Goal: Task Accomplishment & Management: Manage account settings

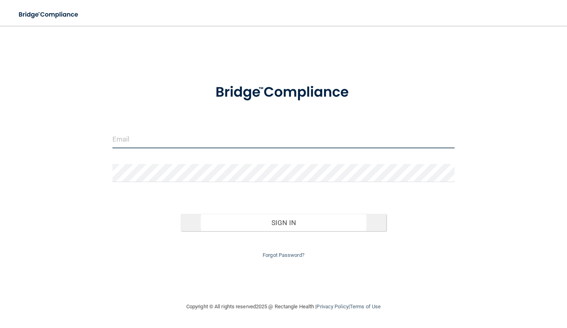
type input "[EMAIL_ADDRESS][DOMAIN_NAME]"
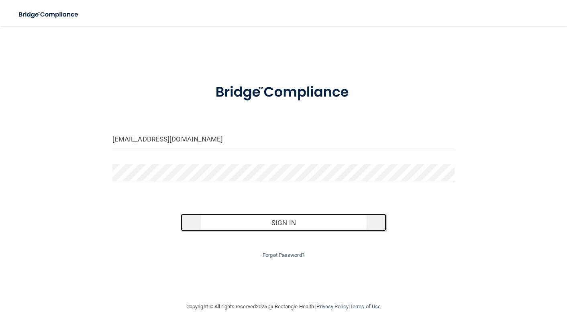
click at [269, 225] on button "Sign In" at bounding box center [284, 223] width 206 height 18
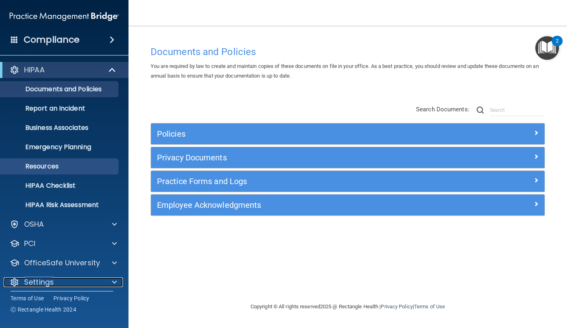
scroll to position [6, 0]
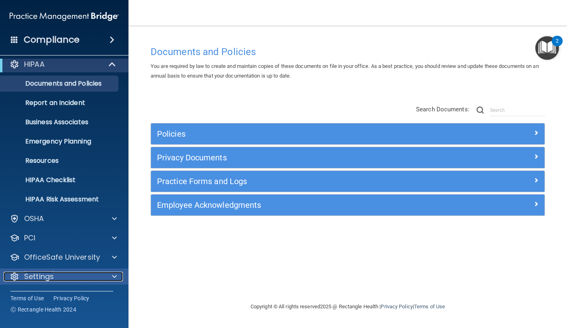
click at [50, 280] on p "Settings" at bounding box center [39, 276] width 30 height 10
click at [65, 278] on div "Settings" at bounding box center [54, 276] width 100 height 10
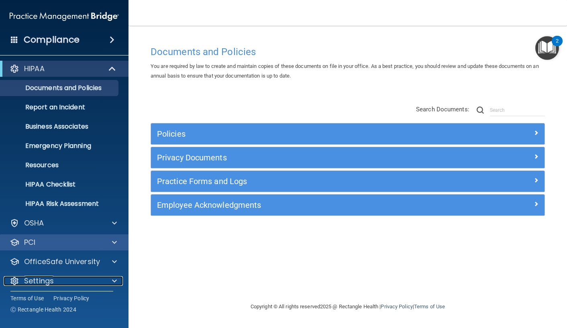
scroll to position [0, 0]
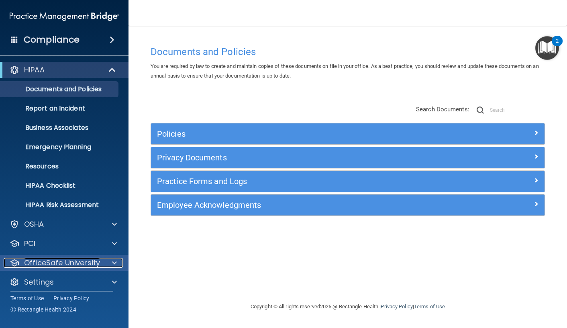
click at [65, 259] on p "OfficeSafe University" at bounding box center [62, 263] width 76 height 10
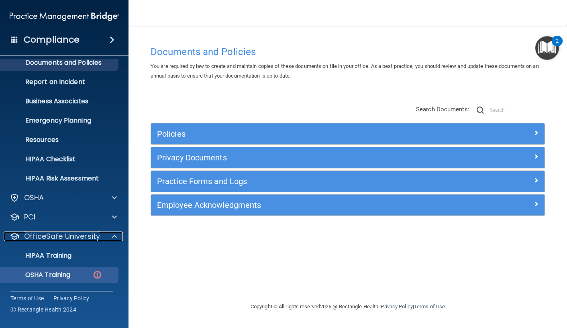
scroll to position [63, 0]
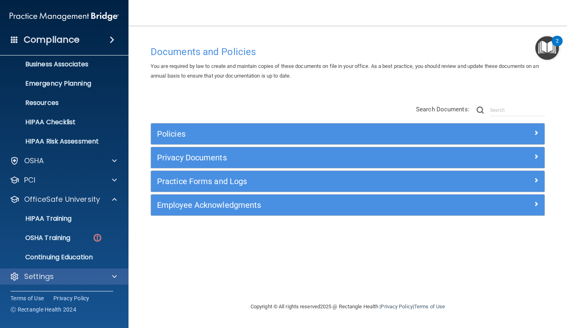
click at [63, 283] on div "Settings" at bounding box center [64, 276] width 129 height 16
click at [44, 278] on p "Settings" at bounding box center [39, 276] width 30 height 10
click at [22, 276] on div "Settings" at bounding box center [54, 276] width 100 height 10
drag, startPoint x: 22, startPoint y: 276, endPoint x: 57, endPoint y: 272, distance: 34.8
click at [30, 274] on div "Settings" at bounding box center [54, 276] width 100 height 10
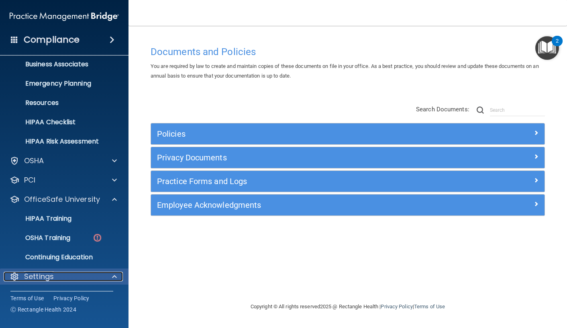
click at [123, 281] on div "Settings" at bounding box center [64, 276] width 129 height 16
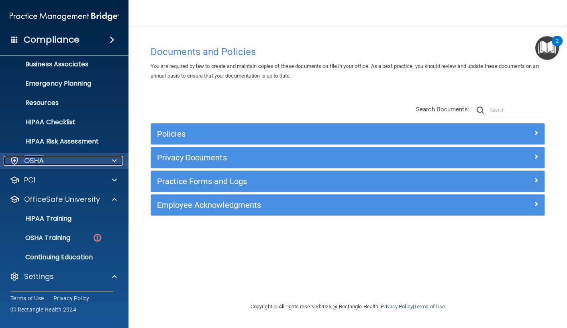
click at [71, 159] on div "OSHA" at bounding box center [54, 161] width 100 height 10
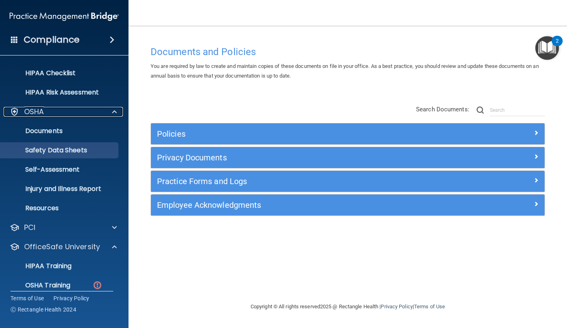
scroll to position [237, 0]
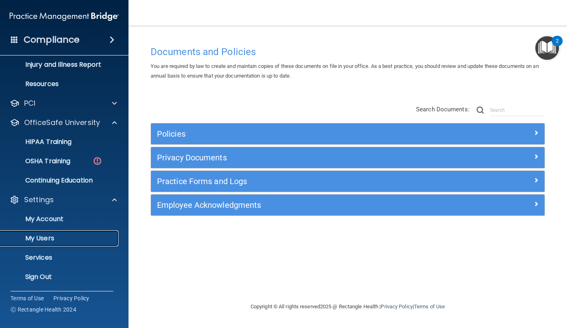
click at [57, 239] on p "My Users" at bounding box center [60, 238] width 110 height 8
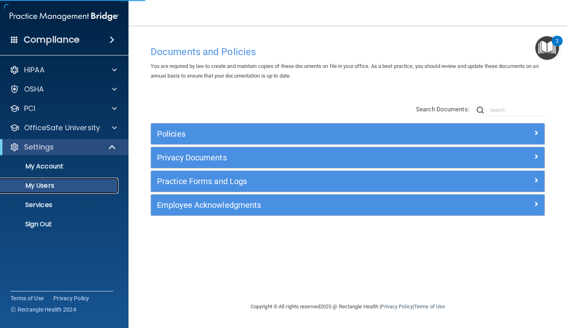
click at [51, 184] on p "My Users" at bounding box center [60, 186] width 110 height 8
select select "20"
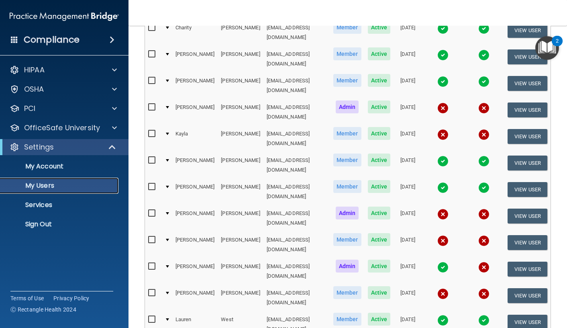
scroll to position [201, 0]
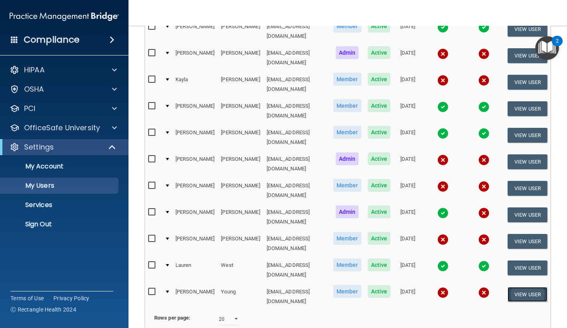
click at [522, 287] on button "View User" at bounding box center [528, 294] width 40 height 15
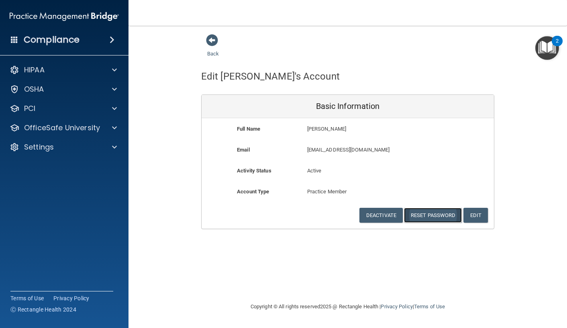
click at [441, 216] on button "Reset Password" at bounding box center [433, 215] width 58 height 15
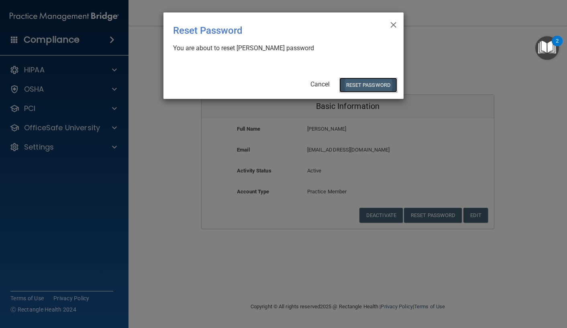
click at [361, 80] on button "Reset Password" at bounding box center [368, 85] width 58 height 15
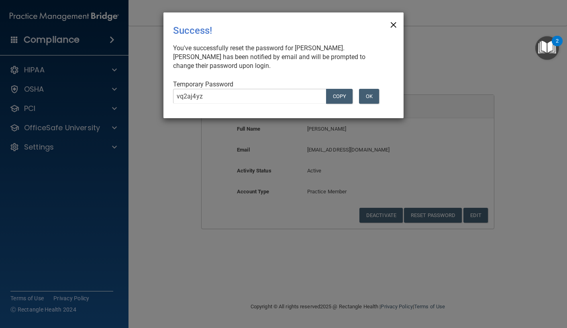
click at [396, 22] on span "×" at bounding box center [393, 24] width 7 height 16
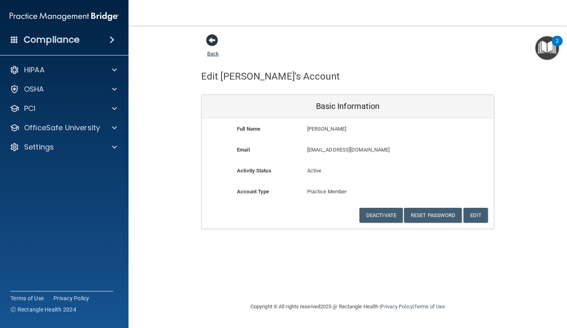
click at [217, 40] on span at bounding box center [212, 40] width 12 height 12
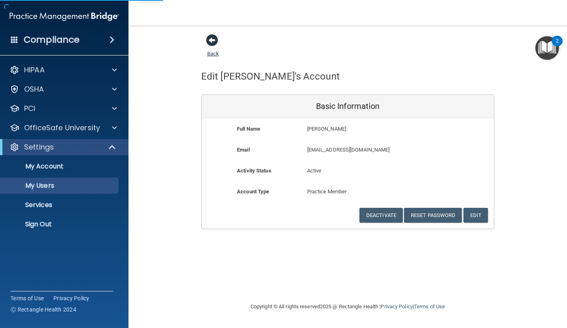
select select "20"
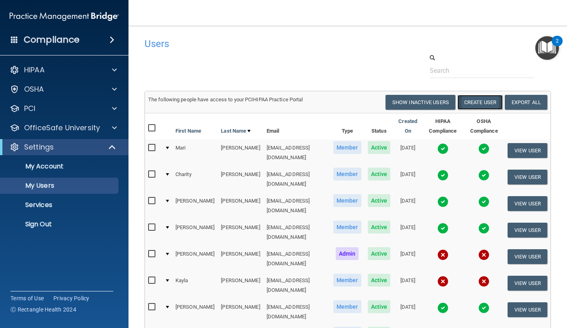
click at [478, 103] on button "Create User" at bounding box center [479, 102] width 45 height 15
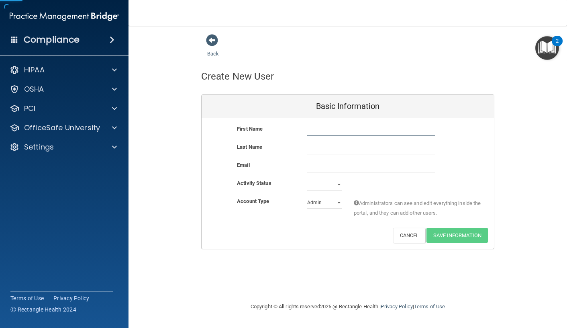
click at [313, 130] on input "text" at bounding box center [371, 130] width 128 height 12
type input "Cara"
type input "Hellmich"
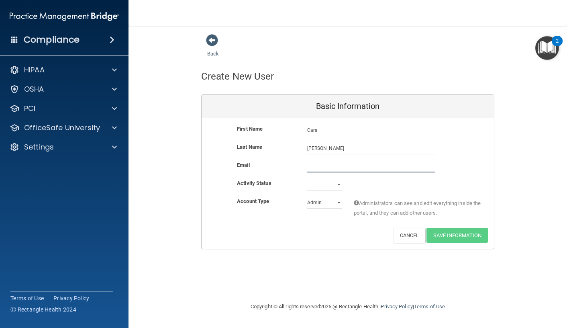
click at [317, 172] on input "email" at bounding box center [371, 166] width 128 height 12
type input "on.safari@att.net"
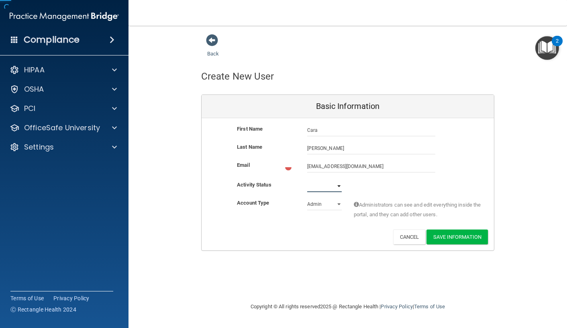
click at [320, 187] on select "Active Inactive" at bounding box center [324, 186] width 35 height 12
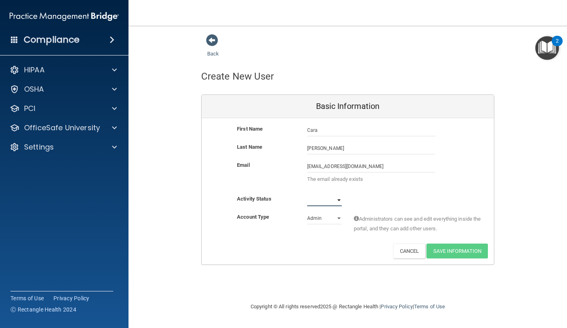
select select "active"
click at [307, 194] on select "Active Inactive" at bounding box center [324, 200] width 35 height 12
click at [322, 219] on select "Admin Member" at bounding box center [324, 218] width 35 height 12
select select "practice_member"
click at [307, 212] on select "Admin Member" at bounding box center [324, 218] width 35 height 12
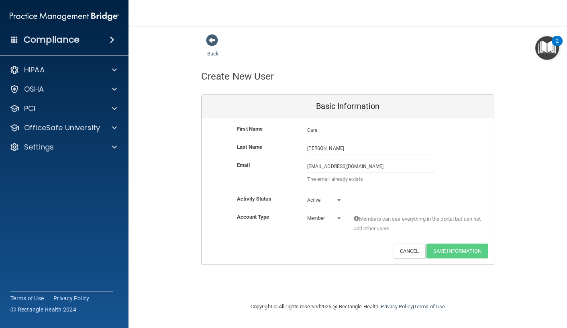
click at [161, 90] on div "Back Create New User Basic Information First Name Cara Hellmich Cara Last Name …" at bounding box center [348, 149] width 406 height 231
drag, startPoint x: 161, startPoint y: 90, endPoint x: 166, endPoint y: 78, distance: 12.5
click at [166, 78] on div "Back Create New User Basic Information First Name Cara Hellmich Cara Last Name …" at bounding box center [348, 149] width 406 height 231
click at [212, 38] on span at bounding box center [212, 40] width 12 height 12
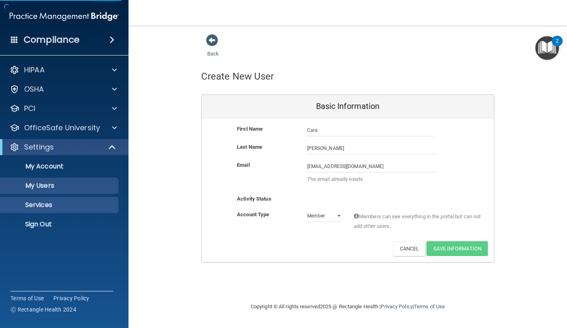
select select "20"
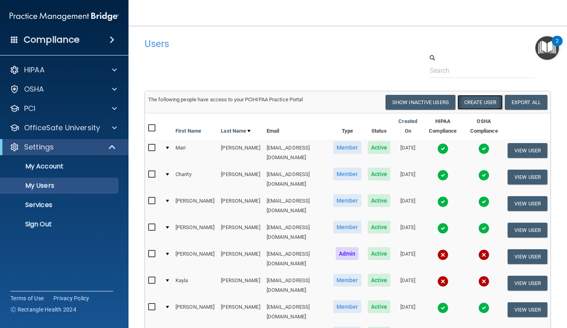
click at [474, 104] on button "Create User" at bounding box center [479, 102] width 45 height 15
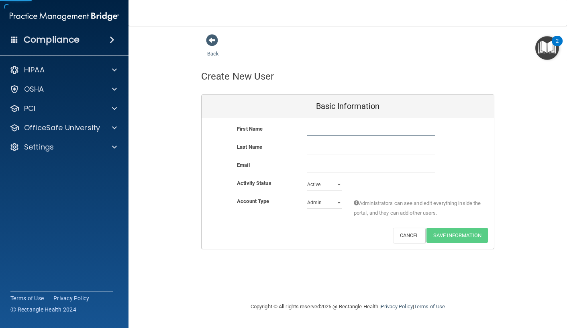
click at [335, 133] on input "text" at bounding box center [371, 130] width 128 height 12
type input "Cara"
click at [334, 141] on div "First Name Cara Cara" at bounding box center [348, 133] width 292 height 18
click at [333, 147] on input "text" at bounding box center [371, 148] width 128 height 12
type input "Hellmich"
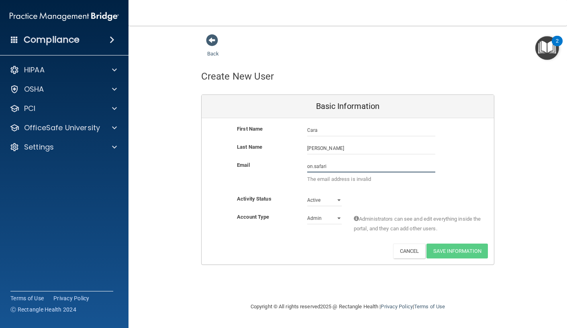
type input "on.safari@att.net"
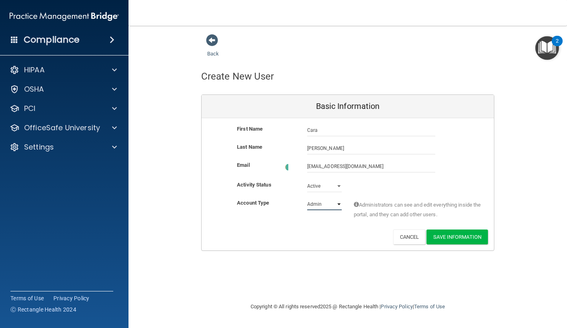
click at [313, 204] on select "Admin Member" at bounding box center [324, 204] width 35 height 12
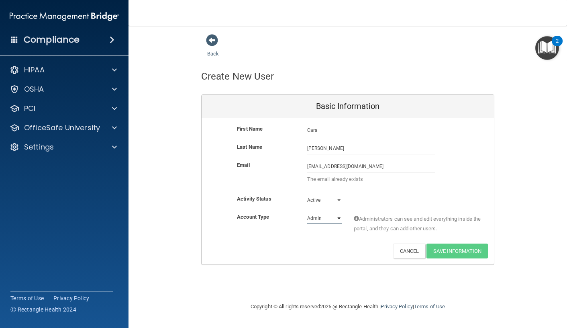
select select "practice_member"
click at [307, 212] on select "Admin Member" at bounding box center [324, 218] width 35 height 12
click at [216, 37] on span at bounding box center [212, 40] width 12 height 12
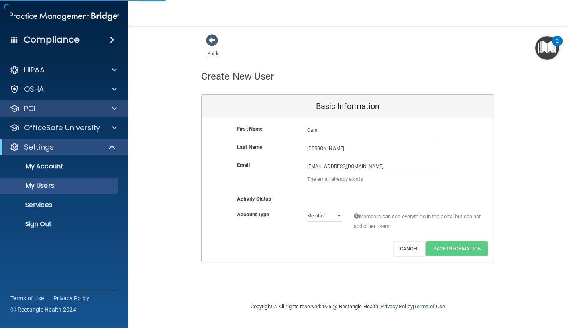
select select "20"
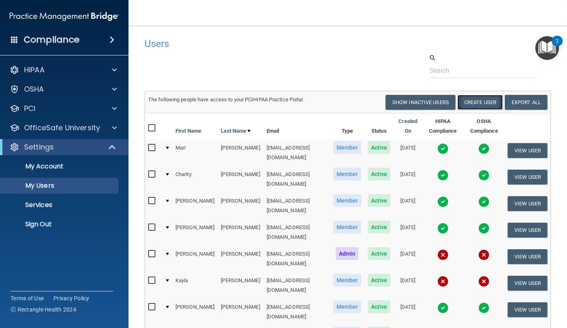
click at [476, 103] on button "Create User" at bounding box center [479, 102] width 45 height 15
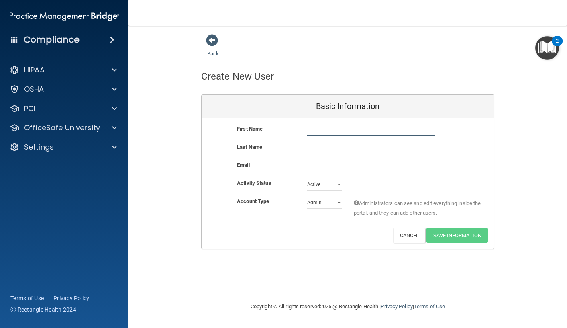
click at [355, 131] on input "text" at bounding box center [371, 130] width 128 height 12
type input "Cara"
click at [314, 145] on input "text" at bounding box center [371, 148] width 128 height 12
type input "Hellmich"
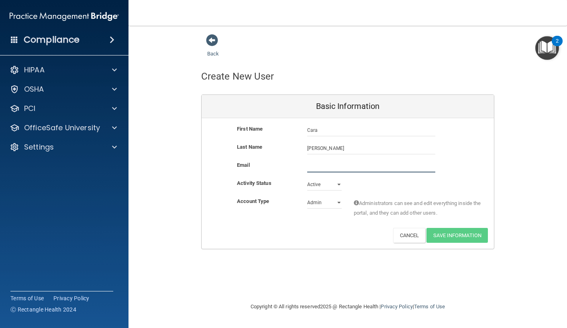
drag, startPoint x: 328, startPoint y: 167, endPoint x: 332, endPoint y: 171, distance: 6.0
click at [328, 166] on input "email" at bounding box center [371, 166] width 128 height 12
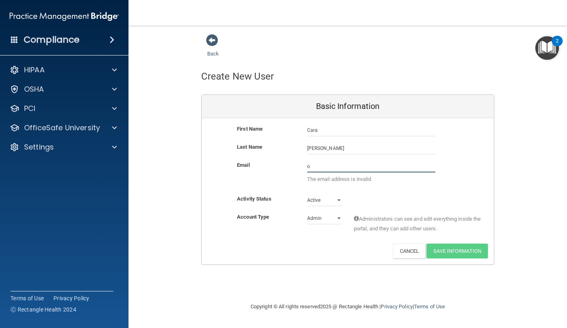
type input "on.safari@att.net"
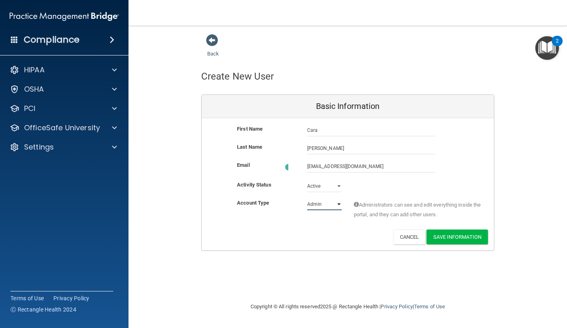
drag, startPoint x: 318, startPoint y: 202, endPoint x: 327, endPoint y: 206, distance: 9.9
click at [320, 201] on select "Admin Member" at bounding box center [324, 204] width 35 height 12
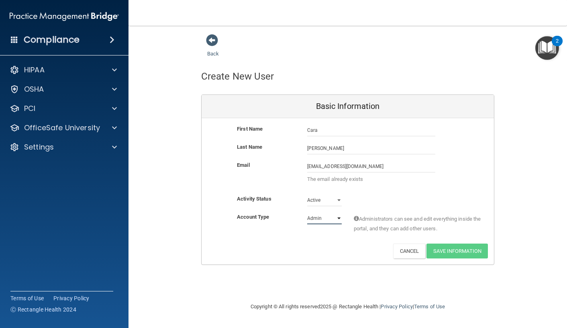
select select "practice_member"
click at [307, 212] on select "Admin Member" at bounding box center [324, 218] width 35 height 12
click at [205, 37] on div "Back" at bounding box center [225, 46] width 49 height 25
click at [212, 35] on span at bounding box center [212, 40] width 12 height 12
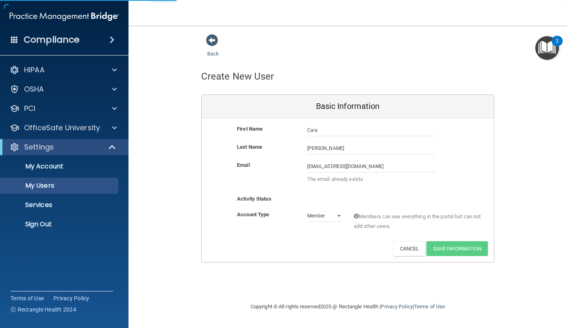
select select "20"
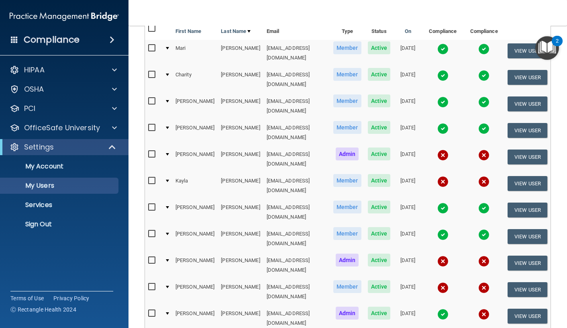
scroll to position [80, 0]
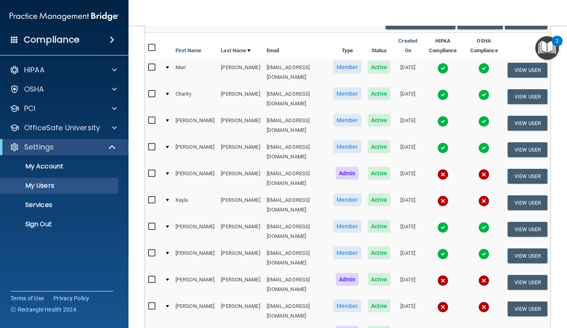
click at [151, 197] on input "checkbox" at bounding box center [152, 200] width 9 height 6
checkbox input "true"
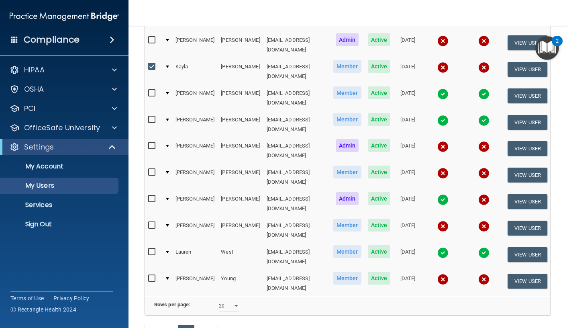
scroll to position [221, 0]
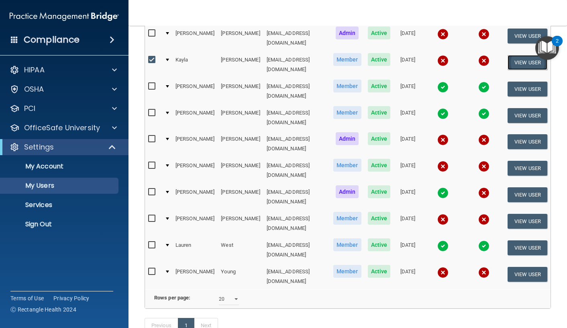
click at [523, 55] on button "View User" at bounding box center [528, 62] width 40 height 15
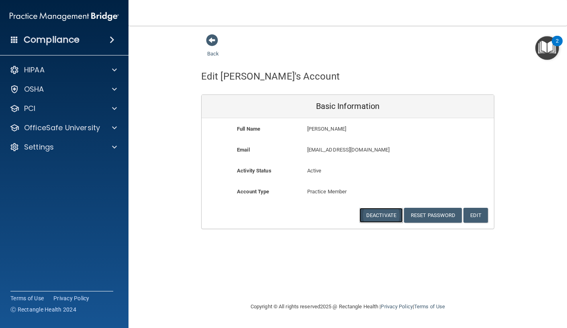
click at [391, 212] on button "Deactivate" at bounding box center [380, 215] width 43 height 15
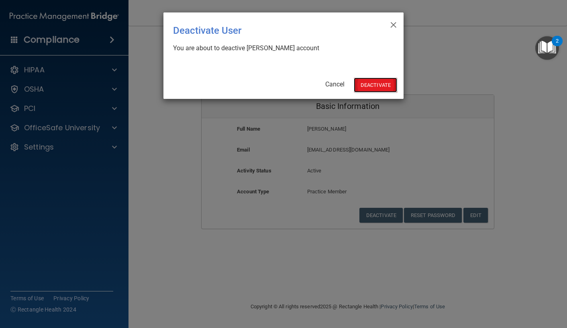
click at [375, 80] on button "Deactivate" at bounding box center [375, 85] width 43 height 15
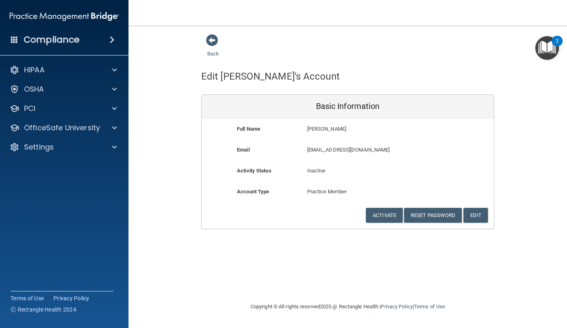
drag, startPoint x: 178, startPoint y: 154, endPoint x: 173, endPoint y: 140, distance: 14.9
click at [176, 148] on div "Back Edit [PERSON_NAME]'s Account Basic Information Full Name [PERSON_NAME] [PE…" at bounding box center [348, 131] width 406 height 195
click at [213, 41] on span at bounding box center [212, 40] width 12 height 12
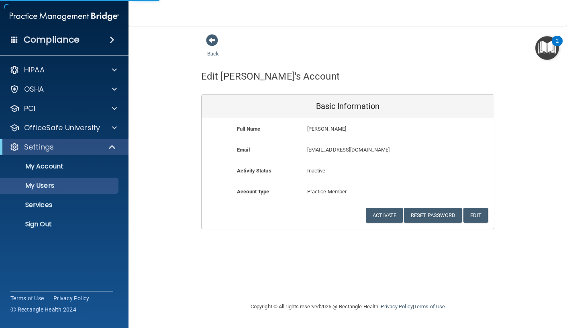
select select "20"
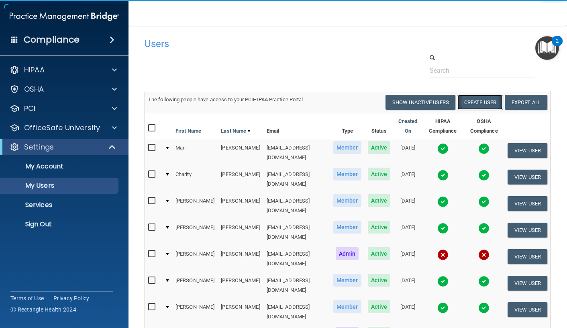
click at [489, 104] on button "Create User" at bounding box center [479, 102] width 45 height 15
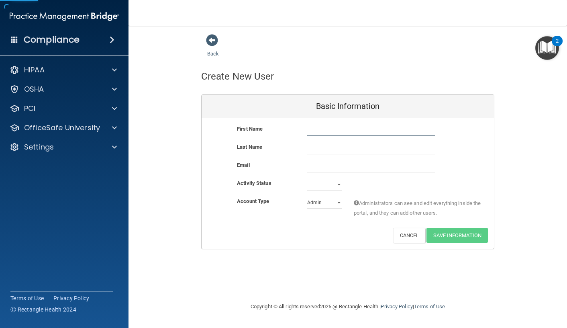
click at [360, 125] on input "text" at bounding box center [371, 130] width 128 height 12
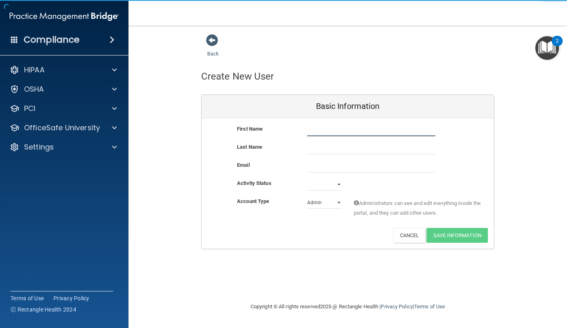
type input "Cara"
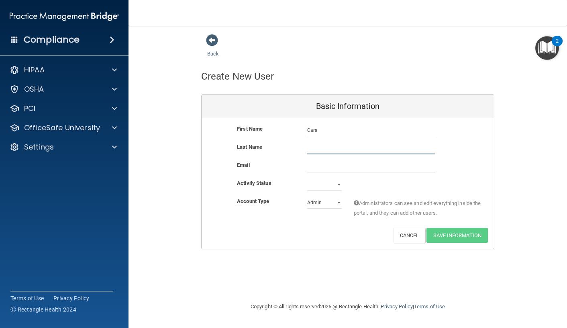
click at [336, 152] on input "text" at bounding box center [371, 148] width 128 height 12
type input "[PERSON_NAME]"
click at [301, 168] on div at bounding box center [371, 166] width 140 height 12
click at [311, 165] on input "email" at bounding box center [371, 166] width 128 height 12
type input "on.safari@att.net"
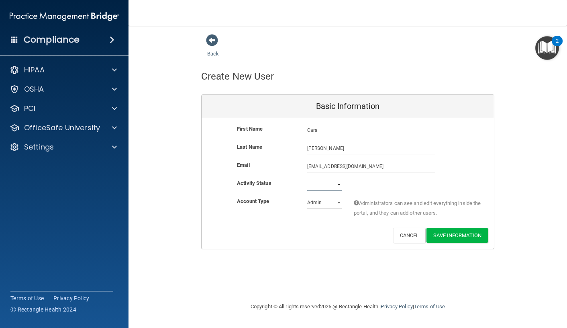
click at [325, 184] on select "Active Inactive" at bounding box center [324, 184] width 35 height 12
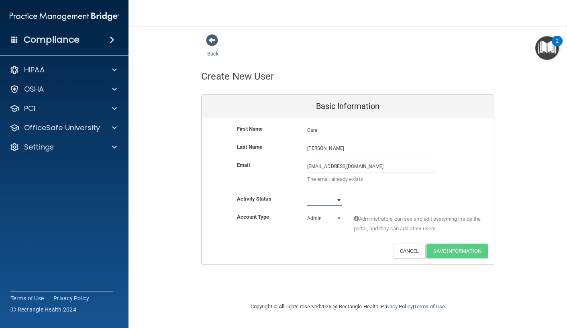
select select "active"
click at [307, 194] on select "Active Inactive" at bounding box center [324, 200] width 35 height 12
click at [327, 221] on select "Admin Member" at bounding box center [324, 218] width 35 height 12
select select "practice_member"
click at [307, 212] on select "Admin Member" at bounding box center [324, 218] width 35 height 12
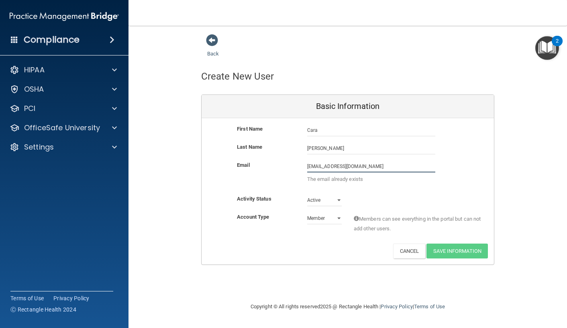
drag, startPoint x: 357, startPoint y: 169, endPoint x: 267, endPoint y: 152, distance: 91.6
click at [267, 152] on div "First Name Cara Hellmich Cara Last Name Hellmich Email on.safari@att.net on.saf…" at bounding box center [348, 191] width 292 height 146
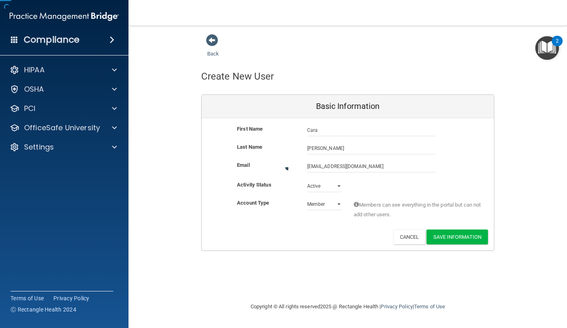
click at [161, 211] on div "Back Create New User Basic Information First Name Cara Hellmich Cara Last Name …" at bounding box center [348, 142] width 406 height 217
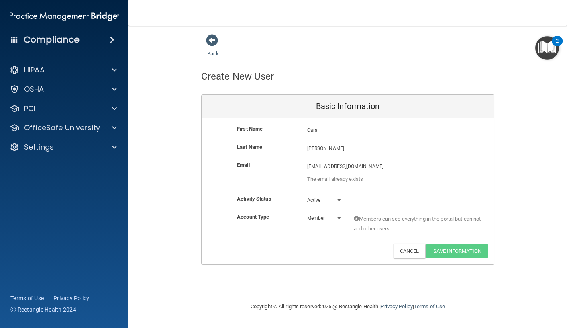
drag, startPoint x: 354, startPoint y: 165, endPoint x: 273, endPoint y: 158, distance: 81.4
click at [273, 158] on div "First Name Cara Hellmich Cara Last Name Hellmich Email on.safari@att.net on.saf…" at bounding box center [348, 191] width 292 height 146
type input "[EMAIL_ADDRESS][DOMAIN_NAME]"
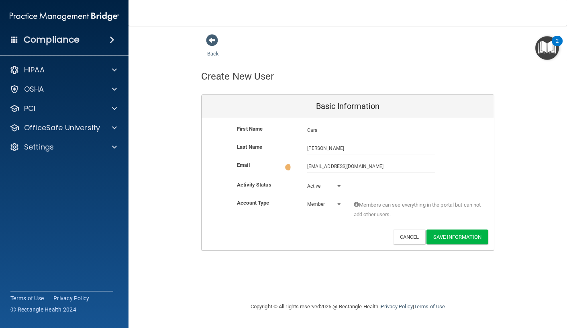
drag, startPoint x: 319, startPoint y: 252, endPoint x: 397, endPoint y: 246, distance: 78.6
click at [321, 251] on div "Basic Information First Name Cara Hellmich Cara Last Name Hellmich Email cshell…" at bounding box center [347, 172] width 293 height 156
click at [440, 234] on button "Save Information" at bounding box center [456, 235] width 61 height 15
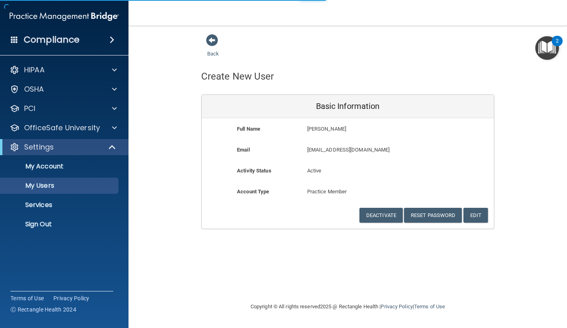
select select "20"
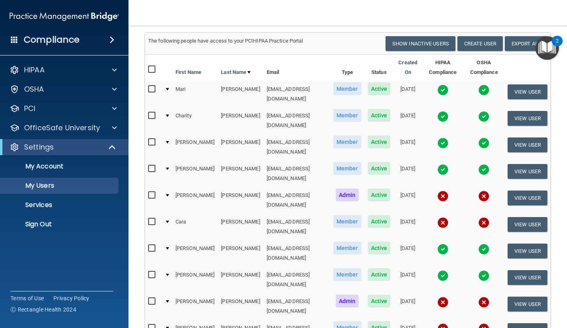
scroll to position [80, 0]
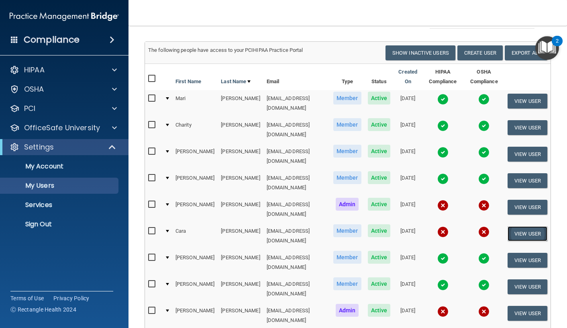
click at [531, 226] on button "View User" at bounding box center [528, 233] width 40 height 15
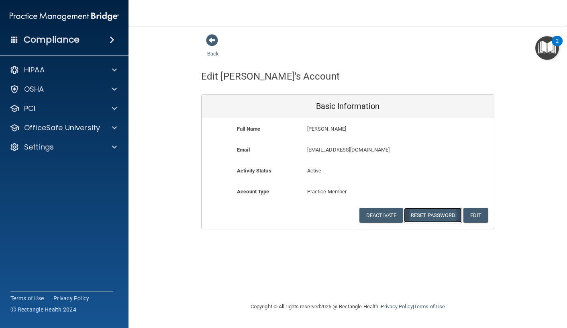
click at [442, 215] on button "Reset Password" at bounding box center [433, 215] width 58 height 15
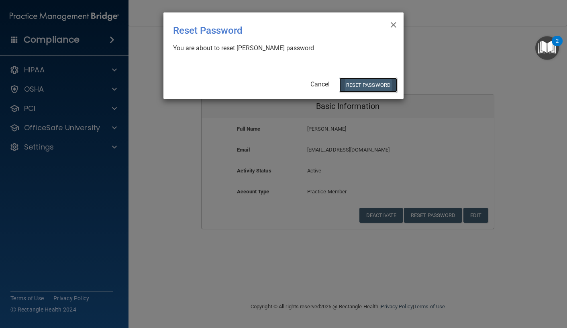
click at [356, 84] on button "Reset Password" at bounding box center [368, 85] width 58 height 15
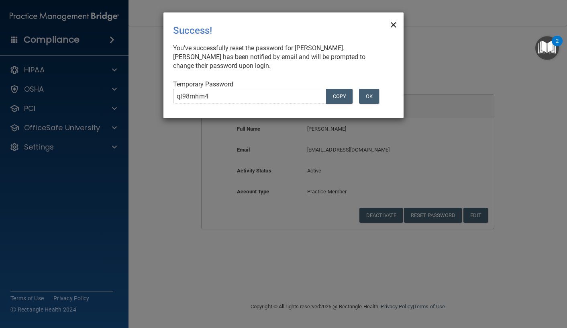
click at [394, 21] on span "×" at bounding box center [393, 24] width 7 height 16
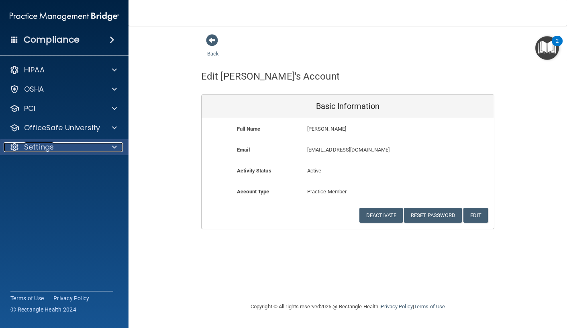
click at [51, 142] on p "Settings" at bounding box center [39, 147] width 30 height 10
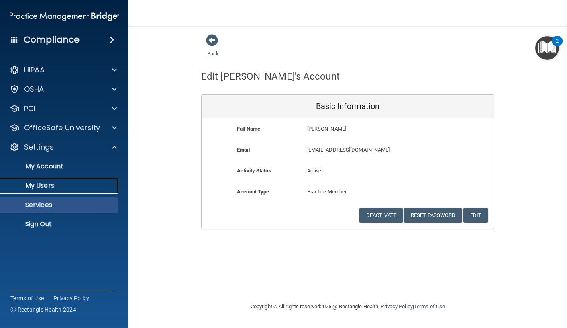
drag, startPoint x: 39, startPoint y: 186, endPoint x: 36, endPoint y: 200, distance: 14.9
click at [40, 186] on p "My Users" at bounding box center [60, 186] width 110 height 8
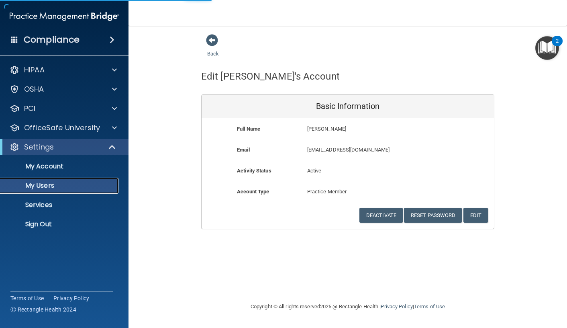
select select "20"
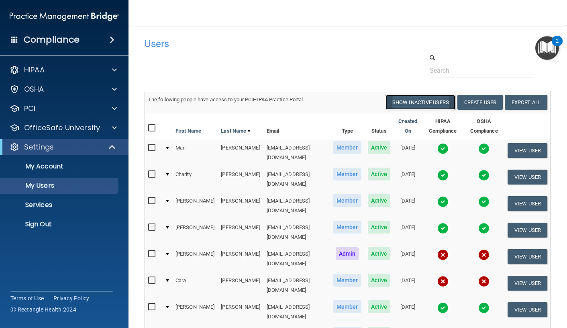
click at [439, 103] on button "Show Inactive Users" at bounding box center [421, 102] width 70 height 15
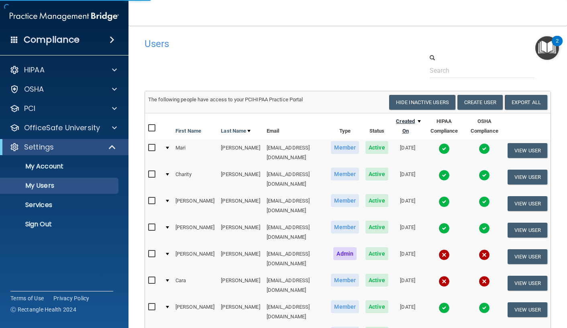
select select "20"
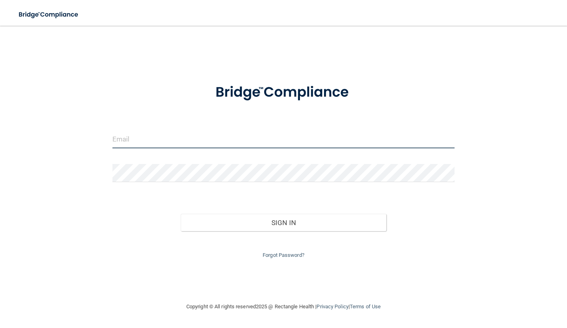
type input "[EMAIL_ADDRESS][DOMAIN_NAME]"
drag, startPoint x: 223, startPoint y: 141, endPoint x: 78, endPoint y: 134, distance: 145.5
click at [78, 134] on div "frontdesk@carmelpediatricdentistry.com Invalid email/password. You don't have p…" at bounding box center [283, 164] width 535 height 260
drag, startPoint x: 249, startPoint y: 141, endPoint x: 32, endPoint y: 116, distance: 218.3
click at [32, 116] on div "frontdesk@carmelpediatricdentistry.com Invalid email/password. You don't have p…" at bounding box center [283, 164] width 535 height 260
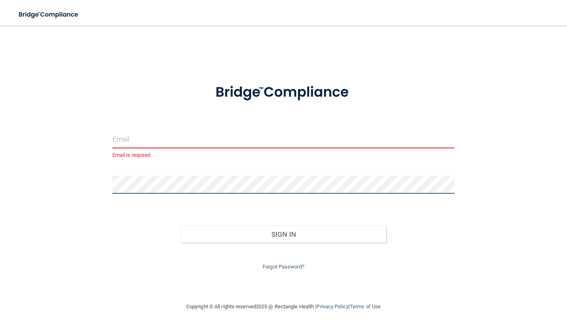
click at [103, 181] on div "Email is required Invalid email/password. You don't have permission to access t…" at bounding box center [283, 164] width 535 height 260
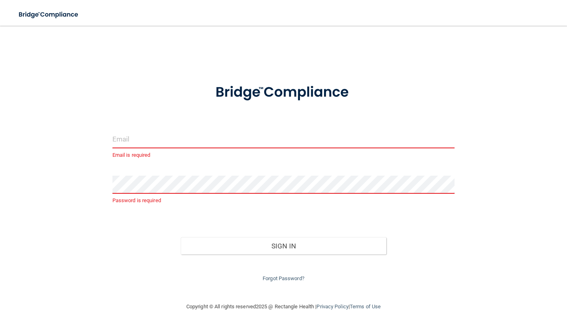
click at [137, 135] on input "email" at bounding box center [283, 139] width 343 height 18
type input "rq.officesafe.com/#1"
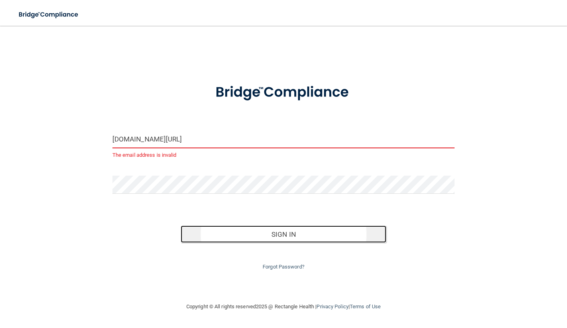
click at [276, 235] on button "Sign In" at bounding box center [284, 234] width 206 height 18
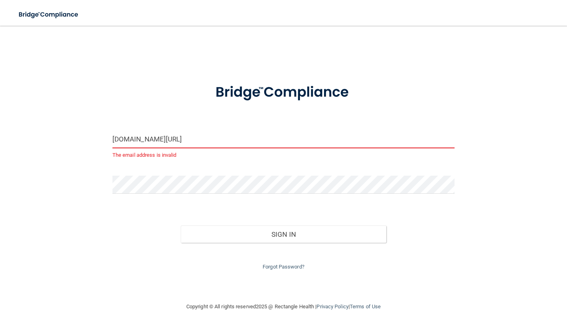
drag, startPoint x: 188, startPoint y: 140, endPoint x: 44, endPoint y: 132, distance: 143.6
click at [44, 132] on div "rq.officesafe.com/#1 The email address is invalid Invalid email/password. You d…" at bounding box center [283, 164] width 535 height 260
type input "[EMAIL_ADDRESS][DOMAIN_NAME]"
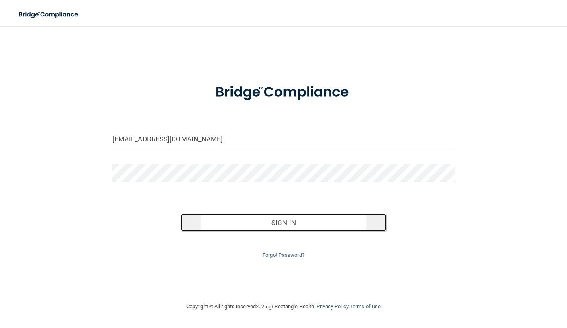
click at [269, 225] on button "Sign In" at bounding box center [284, 223] width 206 height 18
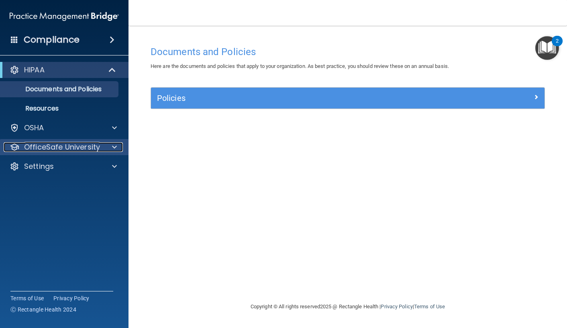
click at [56, 148] on p "OfficeSafe University" at bounding box center [62, 147] width 76 height 10
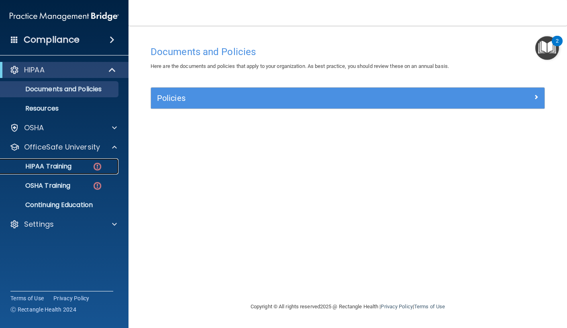
click at [39, 166] on p "HIPAA Training" at bounding box center [38, 166] width 66 height 8
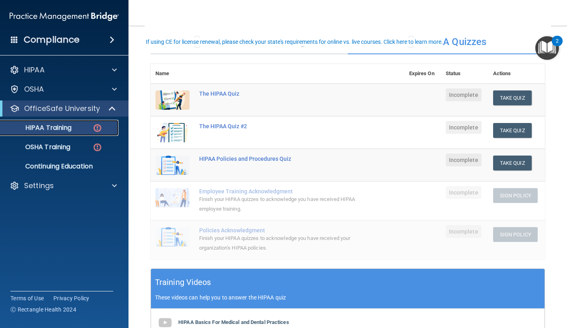
scroll to position [40, 0]
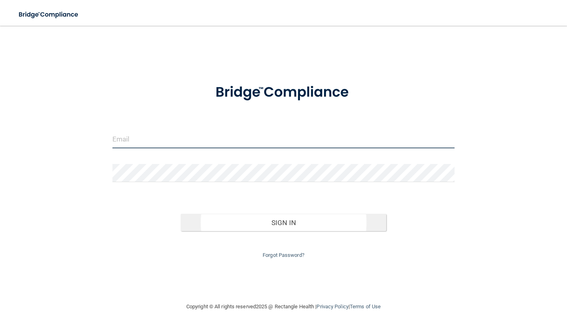
type input "[EMAIL_ADDRESS][DOMAIN_NAME]"
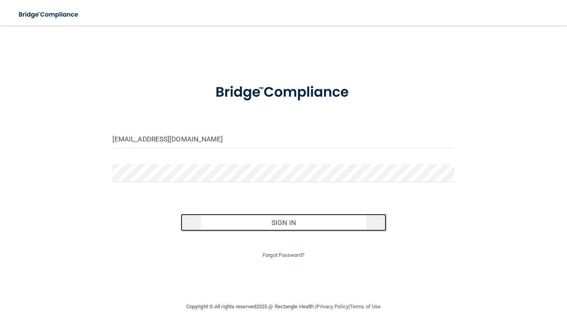
click at [281, 226] on button "Sign In" at bounding box center [284, 223] width 206 height 18
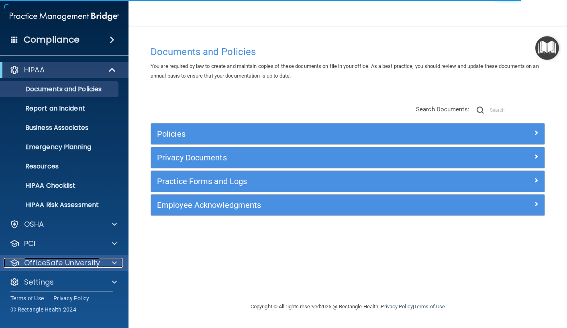
click at [40, 261] on p "OfficeSafe University" at bounding box center [62, 263] width 76 height 10
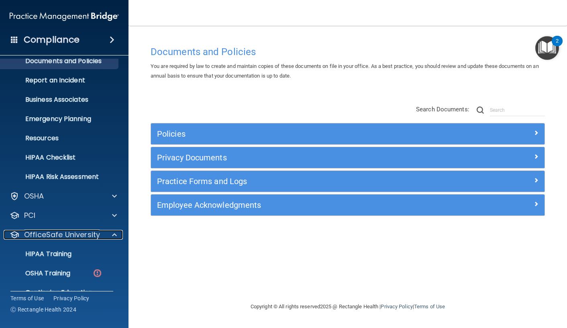
scroll to position [63, 0]
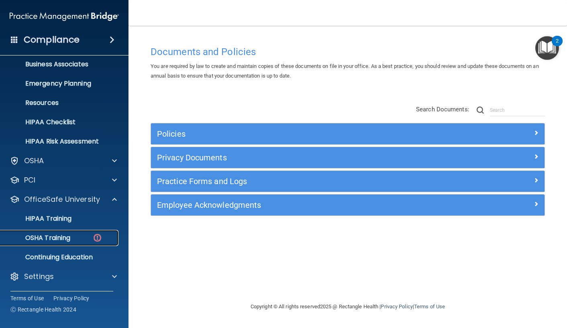
click at [93, 239] on img at bounding box center [97, 238] width 10 height 10
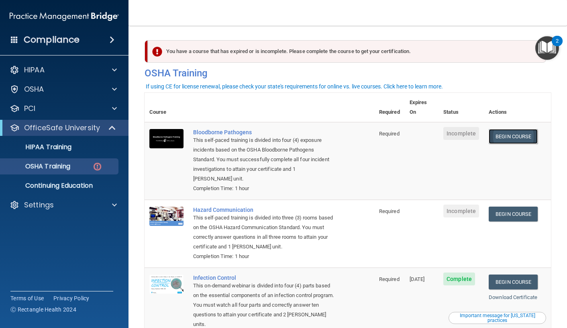
click at [528, 129] on link "Begin Course" at bounding box center [513, 136] width 49 height 15
click at [48, 205] on p "Settings" at bounding box center [39, 205] width 30 height 10
click at [47, 284] on p "Sign Out" at bounding box center [60, 282] width 110 height 8
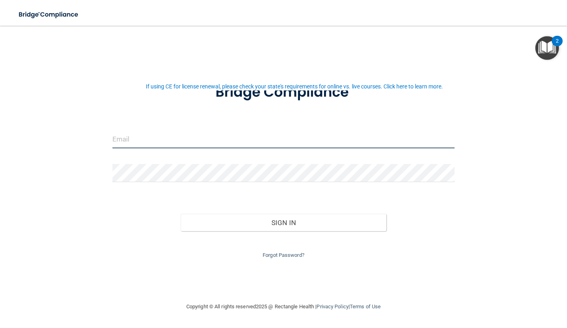
type input "[EMAIL_ADDRESS][DOMAIN_NAME]"
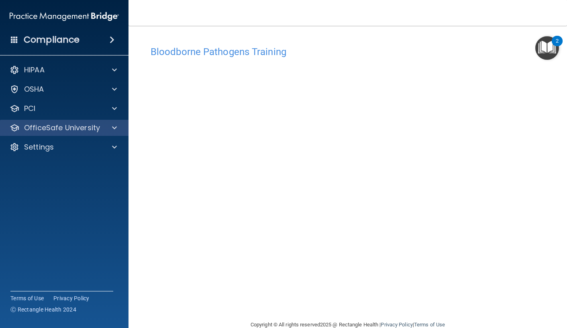
click at [99, 133] on div "OfficeSafe University" at bounding box center [64, 128] width 129 height 16
click at [97, 127] on p "OfficeSafe University" at bounding box center [62, 128] width 76 height 10
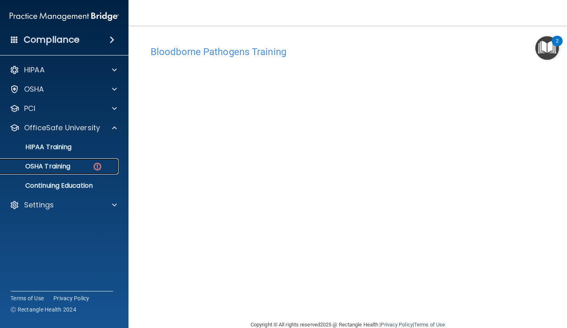
click at [84, 171] on link "OSHA Training" at bounding box center [55, 166] width 126 height 16
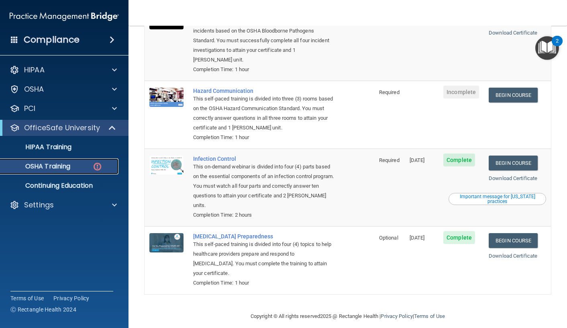
scroll to position [79, 0]
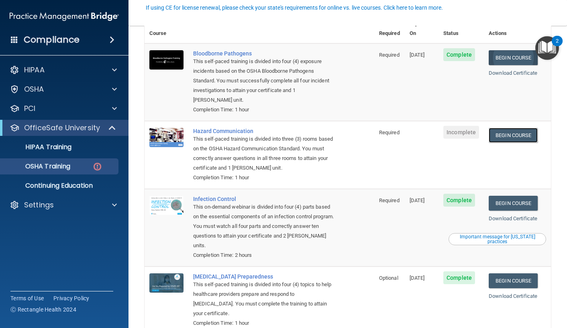
click at [514, 131] on link "Begin Course" at bounding box center [513, 135] width 49 height 15
click at [70, 160] on link "OSHA Training" at bounding box center [55, 166] width 126 height 16
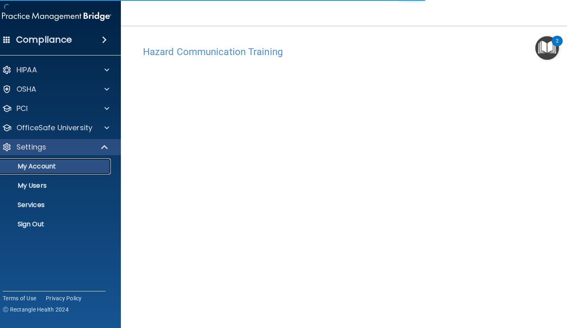
click at [35, 164] on p "My Account" at bounding box center [53, 166] width 110 height 8
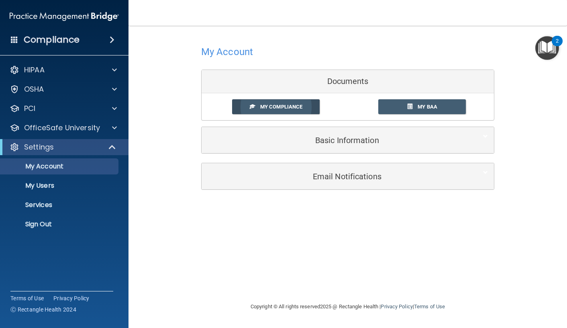
click at [279, 110] on link "My Compliance" at bounding box center [276, 106] width 88 height 15
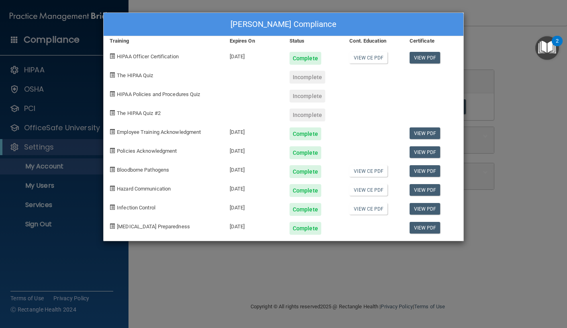
drag, startPoint x: 435, startPoint y: 274, endPoint x: 446, endPoint y: 291, distance: 20.3
click at [435, 273] on div "[PERSON_NAME] Compliance Training Expires On Status Cont. Education Certificate…" at bounding box center [283, 164] width 567 height 328
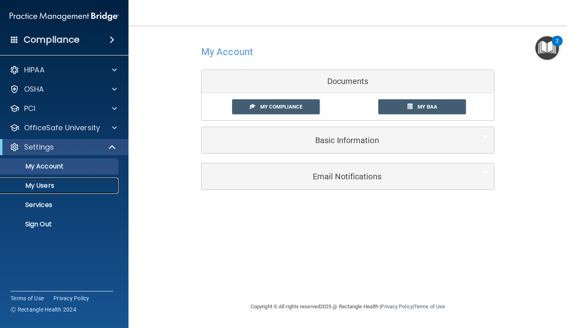
click at [51, 185] on p "My Users" at bounding box center [60, 186] width 110 height 8
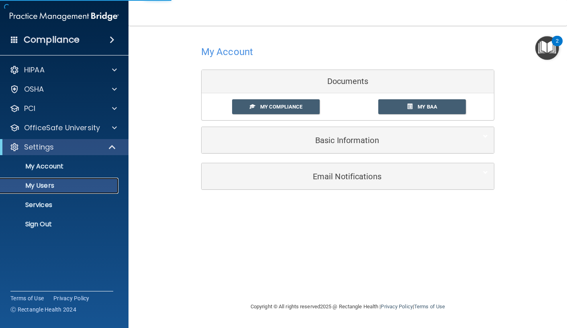
select select "20"
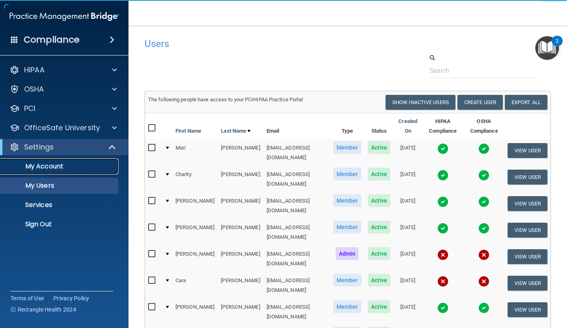
click at [55, 173] on link "My Account" at bounding box center [55, 166] width 126 height 16
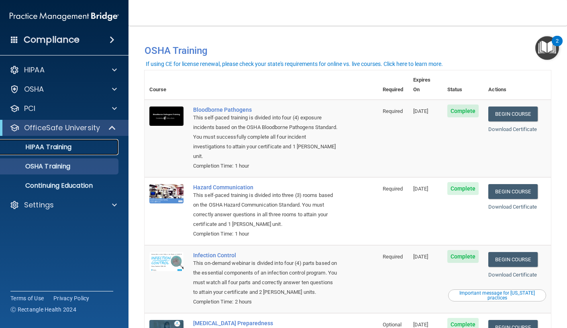
click at [73, 152] on link "HIPAA Training" at bounding box center [55, 147] width 126 height 16
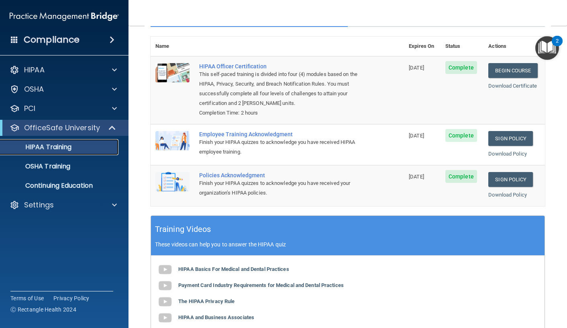
scroll to position [80, 0]
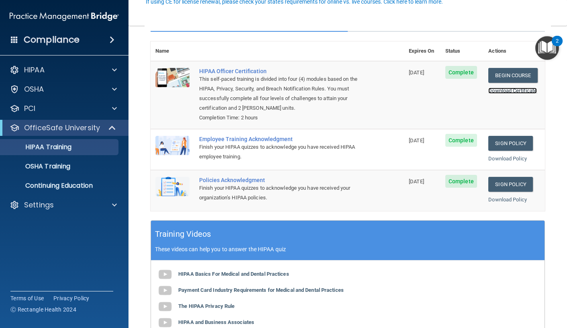
click at [505, 89] on link "Download Certificate" at bounding box center [512, 91] width 49 height 6
click at [516, 146] on link "Sign Policy" at bounding box center [510, 143] width 45 height 15
click at [514, 182] on link "Sign Policy" at bounding box center [510, 184] width 45 height 15
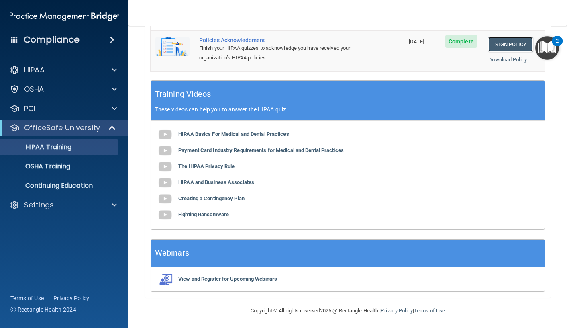
scroll to position [222, 0]
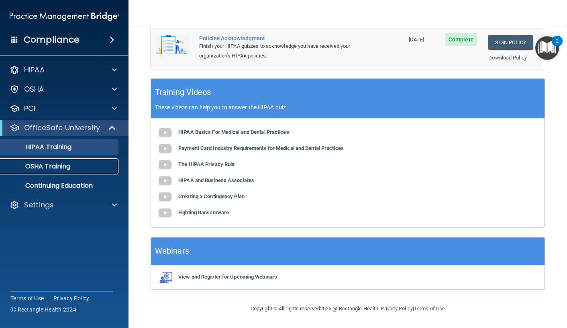
click at [68, 170] on p "OSHA Training" at bounding box center [37, 166] width 65 height 8
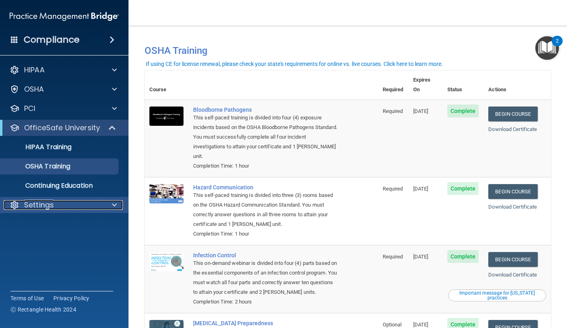
click at [54, 206] on div "Settings" at bounding box center [54, 205] width 100 height 10
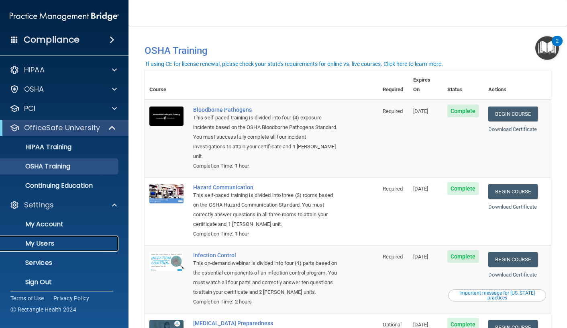
click at [49, 245] on p "My Users" at bounding box center [60, 243] width 110 height 8
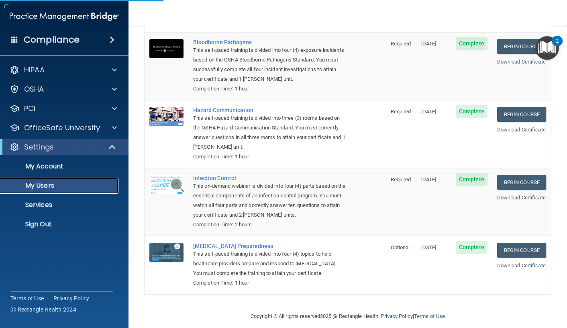
scroll to position [221, 0]
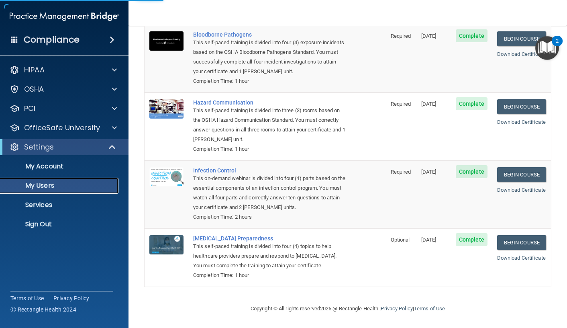
select select "20"
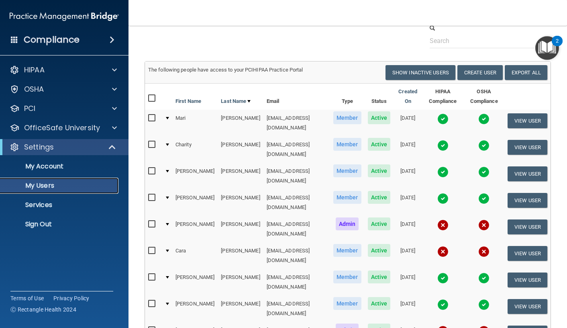
scroll to position [0, 0]
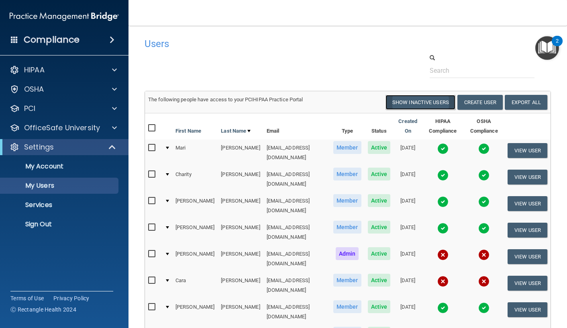
click at [441, 98] on button "Show Inactive Users" at bounding box center [421, 102] width 70 height 15
select select "20"
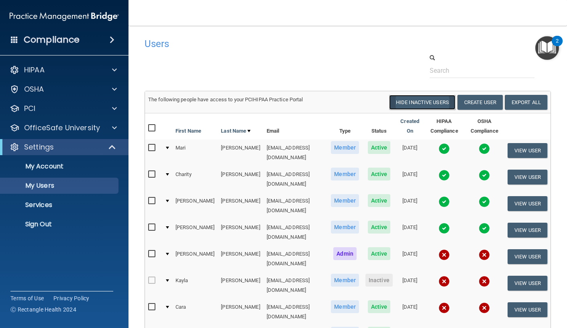
click at [444, 103] on button "Hide Inactive Users" at bounding box center [422, 102] width 66 height 15
click at [444, 103] on button "Show Inactive Users" at bounding box center [421, 102] width 70 height 15
click at [444, 103] on button "Hide Inactive Users" at bounding box center [422, 102] width 66 height 15
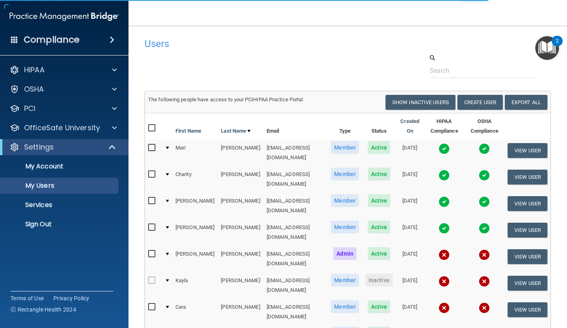
click at [546, 44] on img "Open Resource Center, 2 new notifications" at bounding box center [547, 48] width 24 height 24
select select "20"
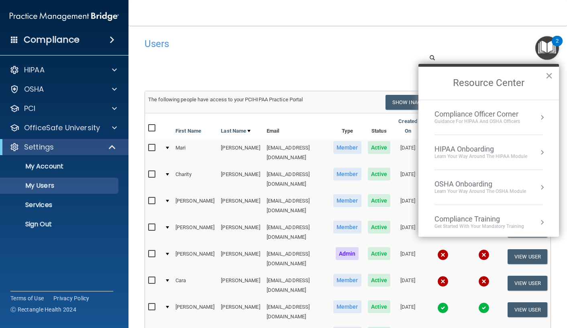
click at [550, 73] on button "×" at bounding box center [549, 75] width 8 height 13
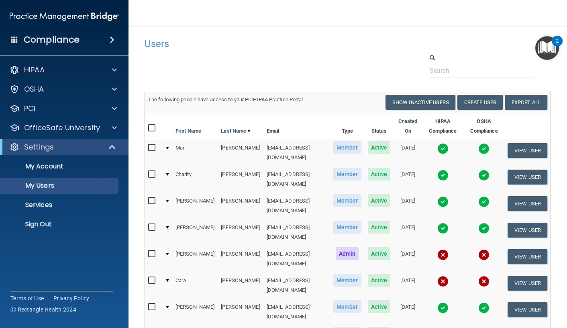
click at [330, 85] on div "Users Success! New user created. × Error! The user couldn't be created. × Succe…" at bounding box center [348, 300] width 406 height 532
click at [440, 102] on button "Show Inactive Users" at bounding box center [421, 102] width 70 height 15
select select "20"
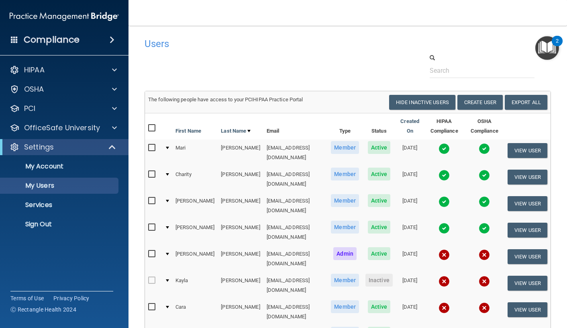
click at [320, 61] on div at bounding box center [348, 65] width 418 height 24
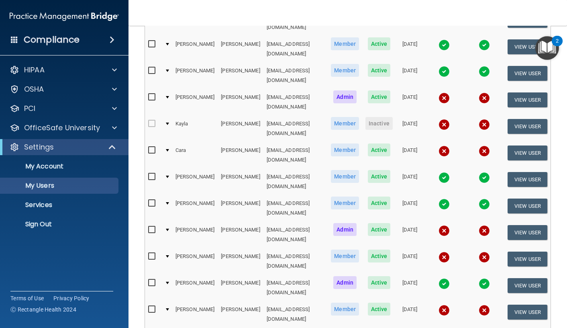
scroll to position [161, 0]
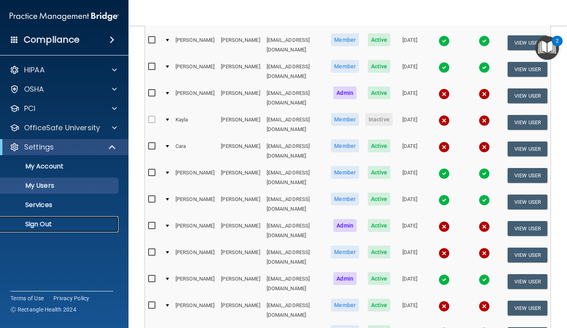
click at [43, 222] on p "Sign Out" at bounding box center [60, 224] width 110 height 8
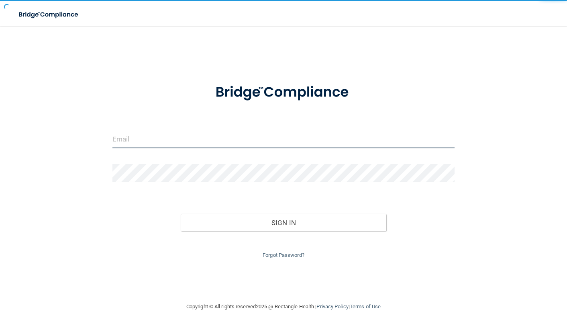
type input "[EMAIL_ADDRESS][DOMAIN_NAME]"
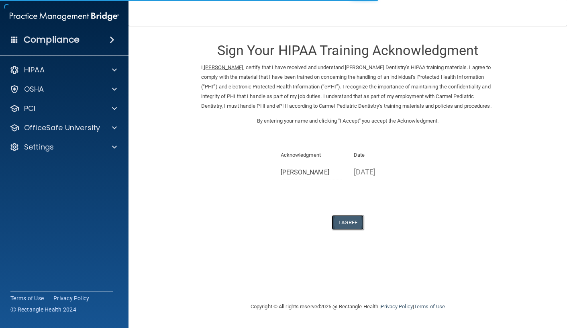
click at [355, 230] on button "I Agree" at bounding box center [348, 222] width 32 height 15
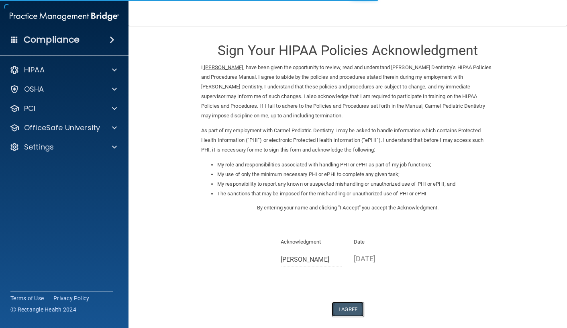
click at [351, 309] on button "I Agree" at bounding box center [348, 309] width 32 height 15
